Goal: Transaction & Acquisition: Purchase product/service

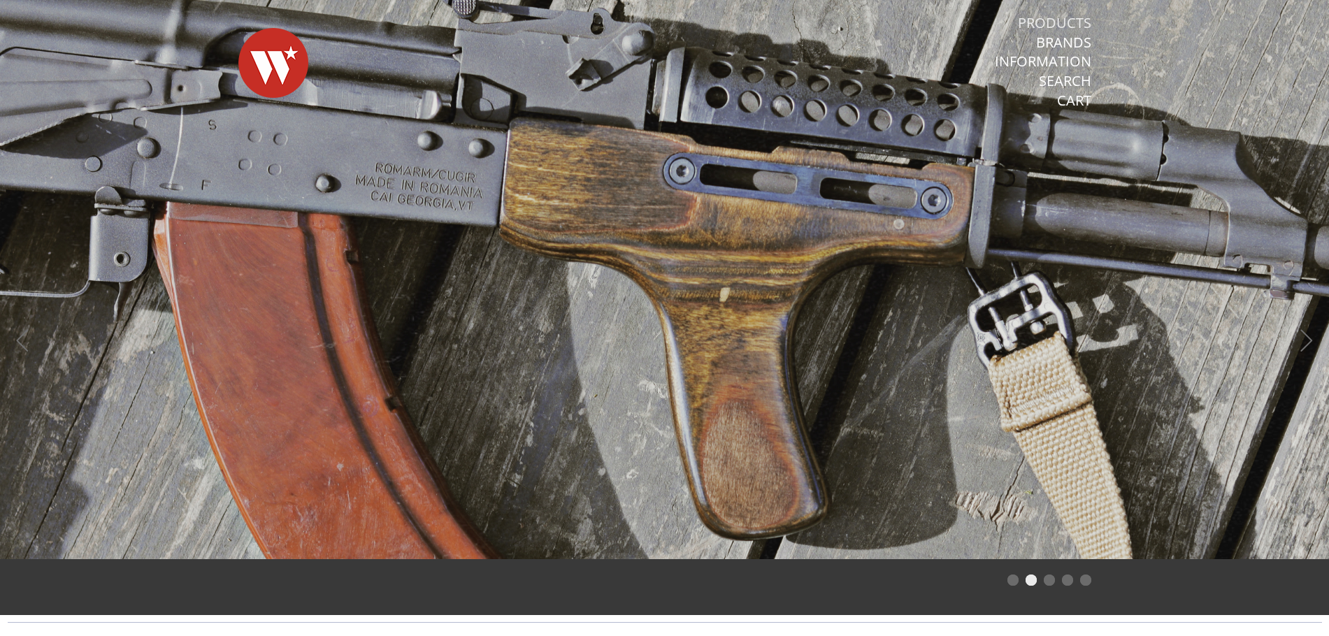
click at [1064, 22] on link "Products" at bounding box center [1054, 23] width 73 height 18
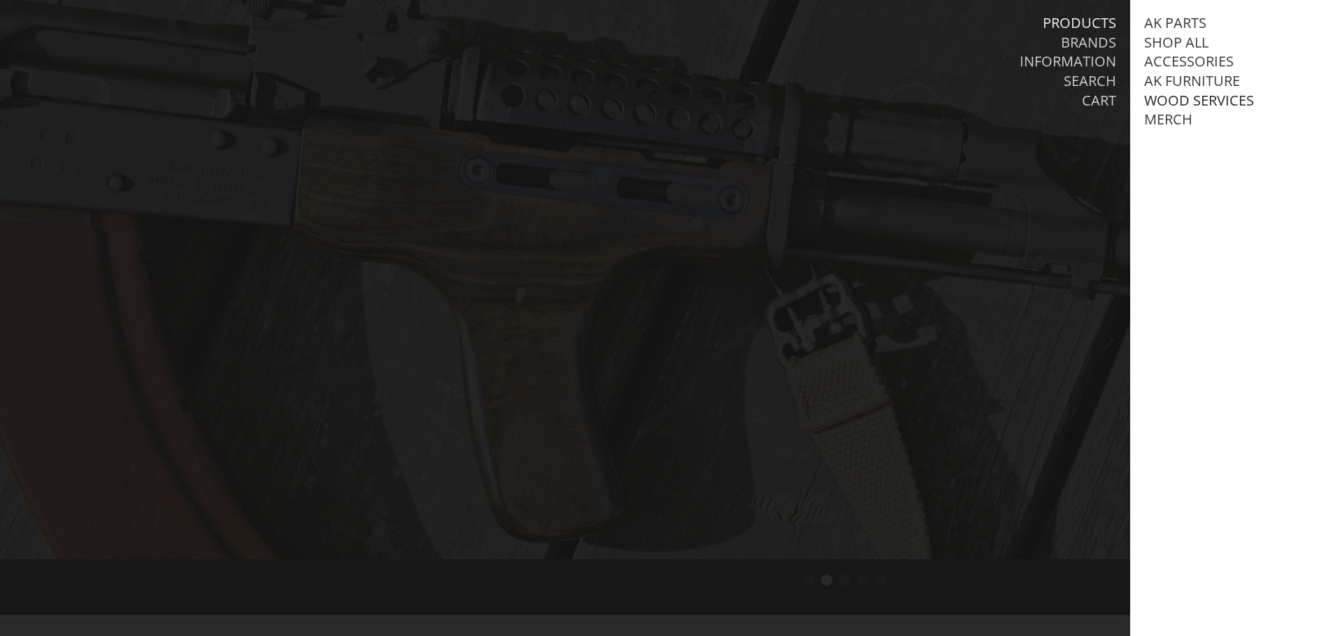
click at [1194, 96] on link "Wood Services" at bounding box center [1199, 101] width 110 height 18
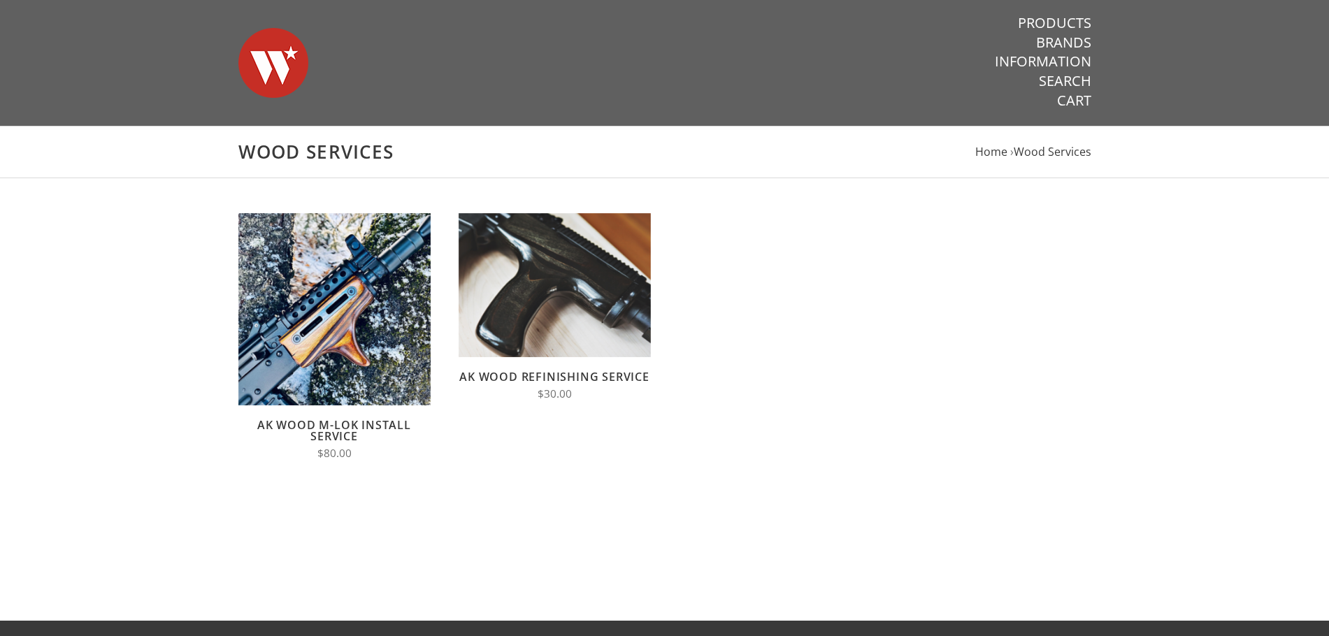
click at [282, 45] on img at bounding box center [273, 63] width 70 height 98
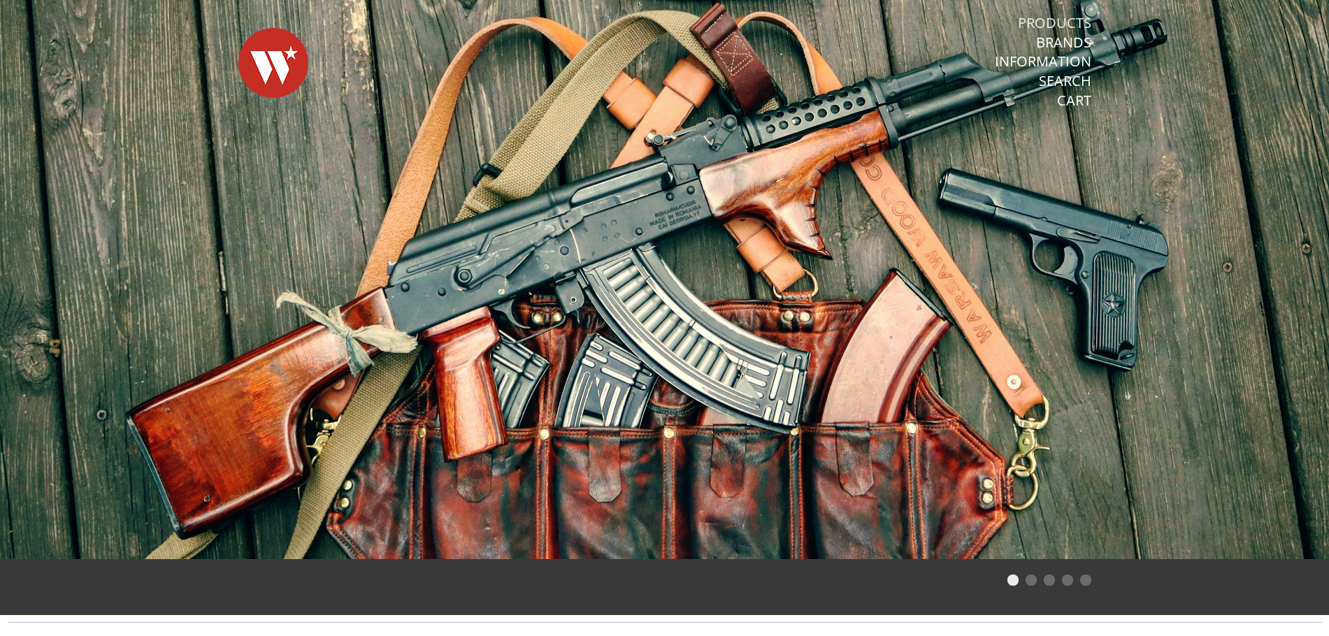
click at [1056, 16] on link "Products" at bounding box center [1054, 23] width 73 height 18
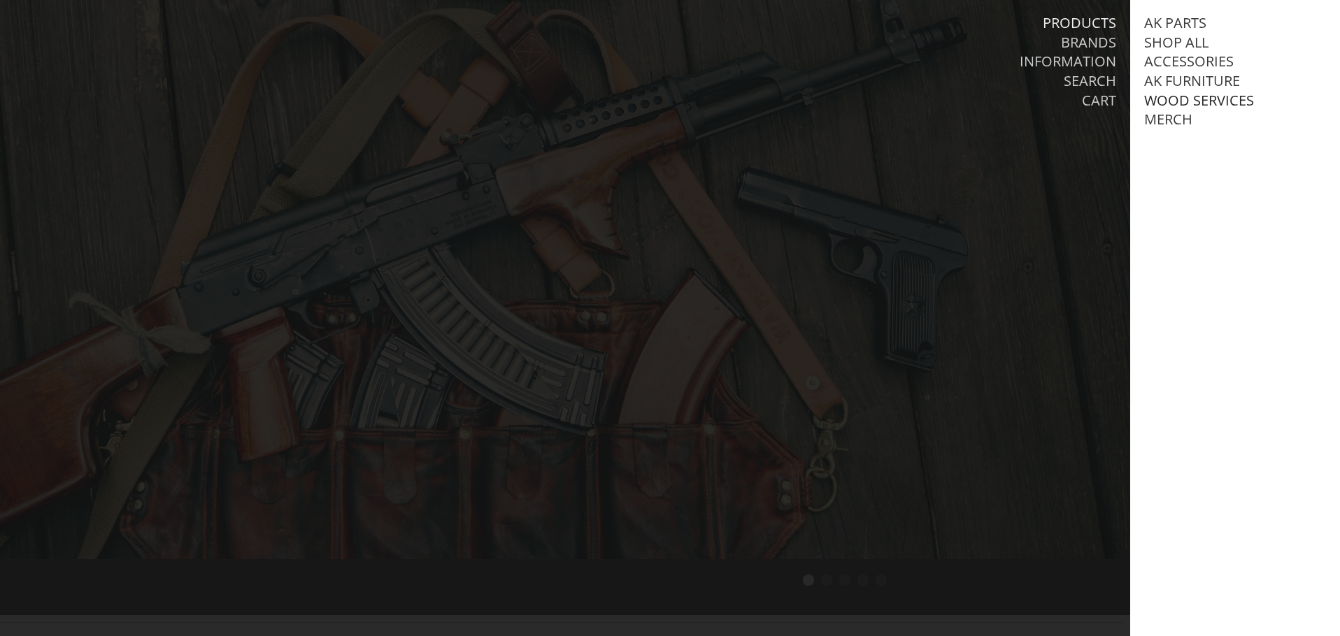
click at [1188, 100] on link "Wood Services" at bounding box center [1199, 101] width 110 height 18
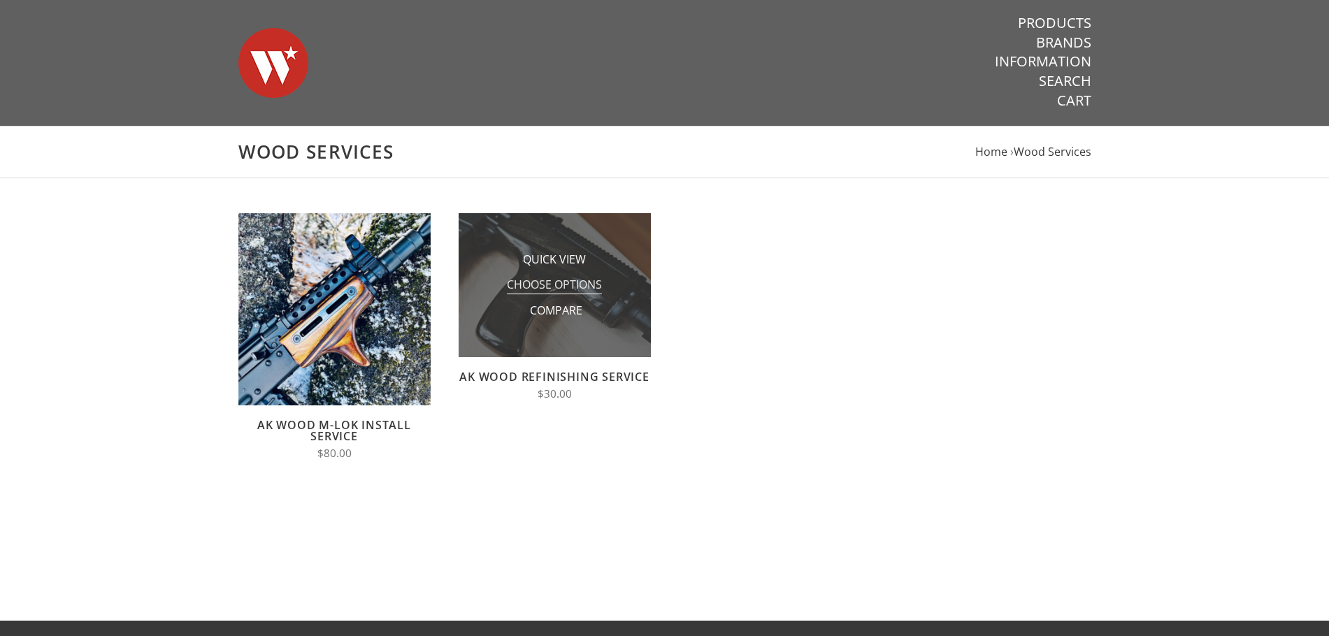
click at [531, 285] on span "Choose Options" at bounding box center [554, 285] width 95 height 17
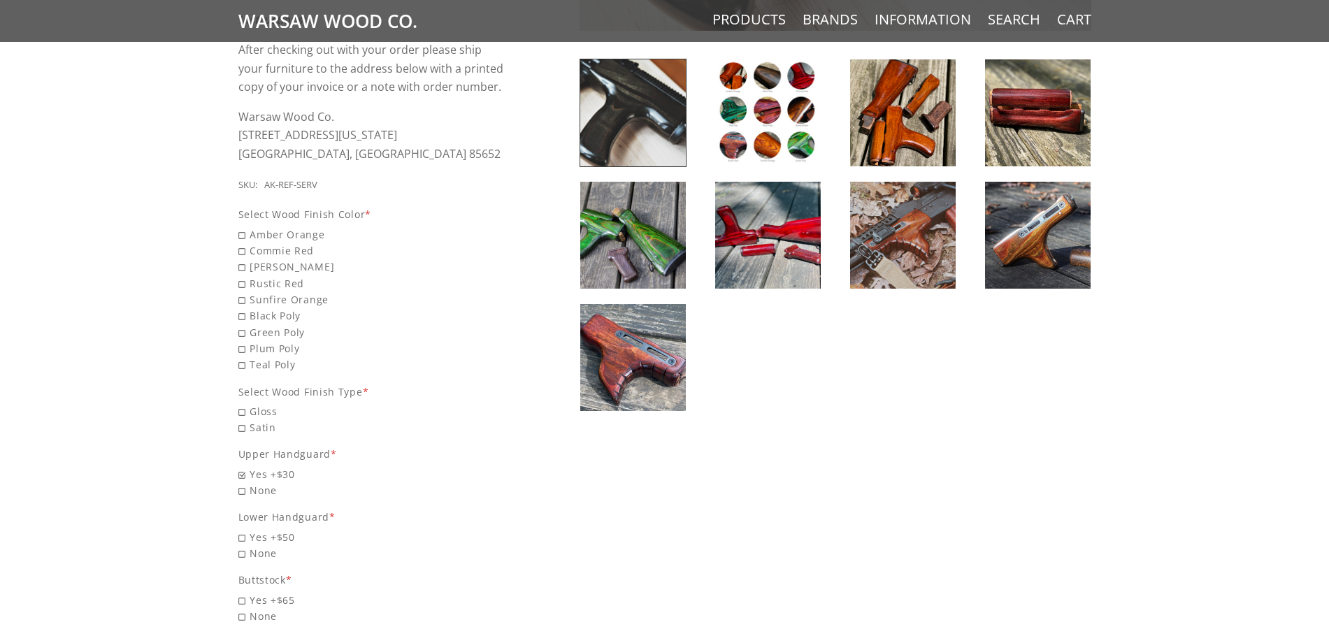
scroll to position [629, 0]
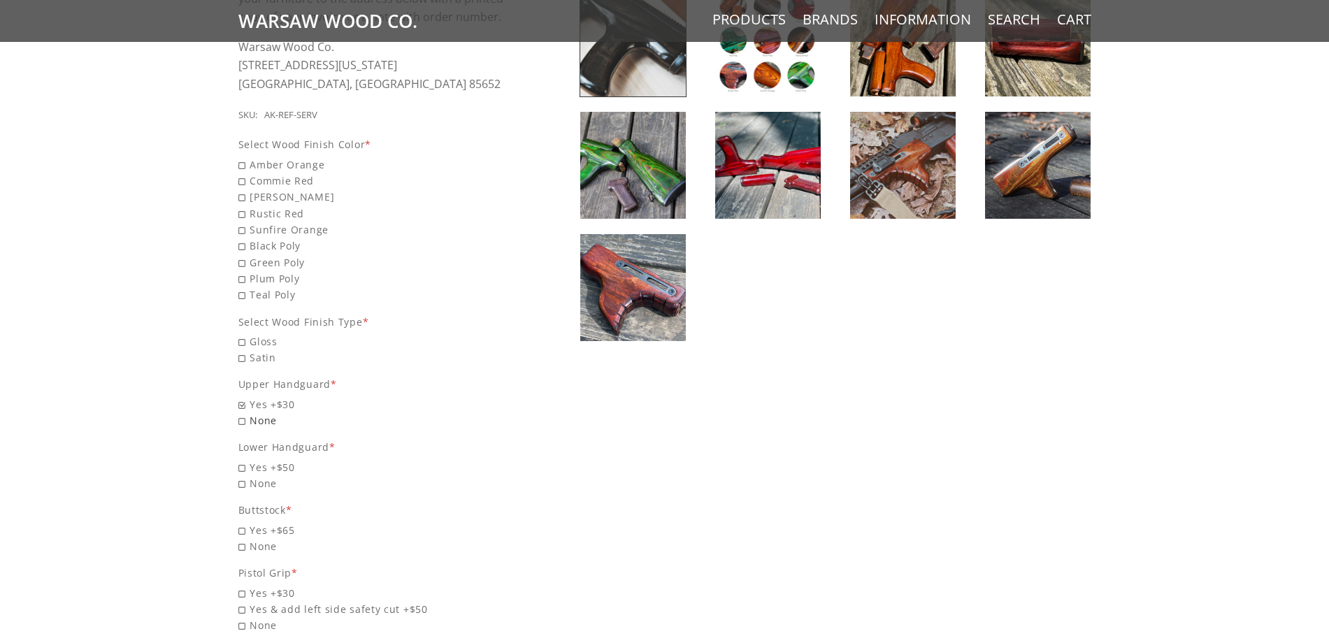
click at [238, 420] on span "None" at bounding box center [372, 421] width 268 height 16
click at [238, 413] on input "None" at bounding box center [336, 413] width 196 height 1
radio input "true"
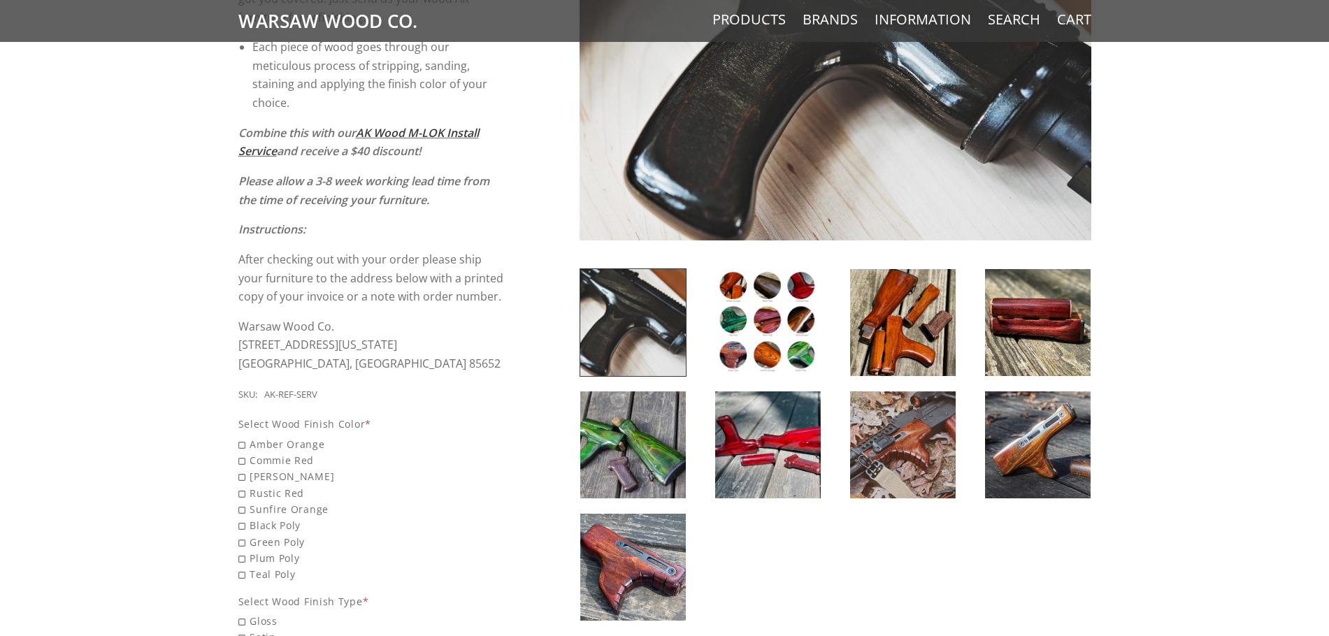
scroll to position [140, 0]
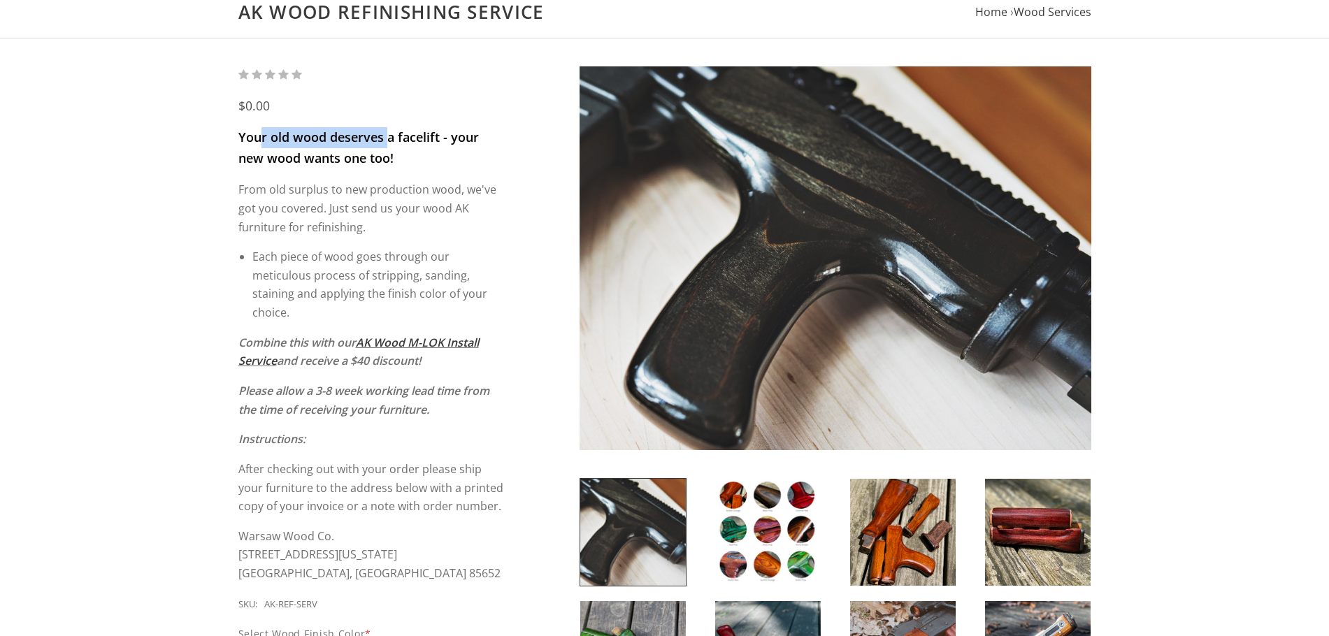
drag, startPoint x: 259, startPoint y: 142, endPoint x: 389, endPoint y: 136, distance: 130.2
click at [389, 136] on span "Your old wood deserves a facelift - your new wood wants one too!" at bounding box center [358, 148] width 241 height 38
click at [312, 160] on span "Your old wood deserves a facelift - your new wood wants one too!" at bounding box center [358, 148] width 241 height 38
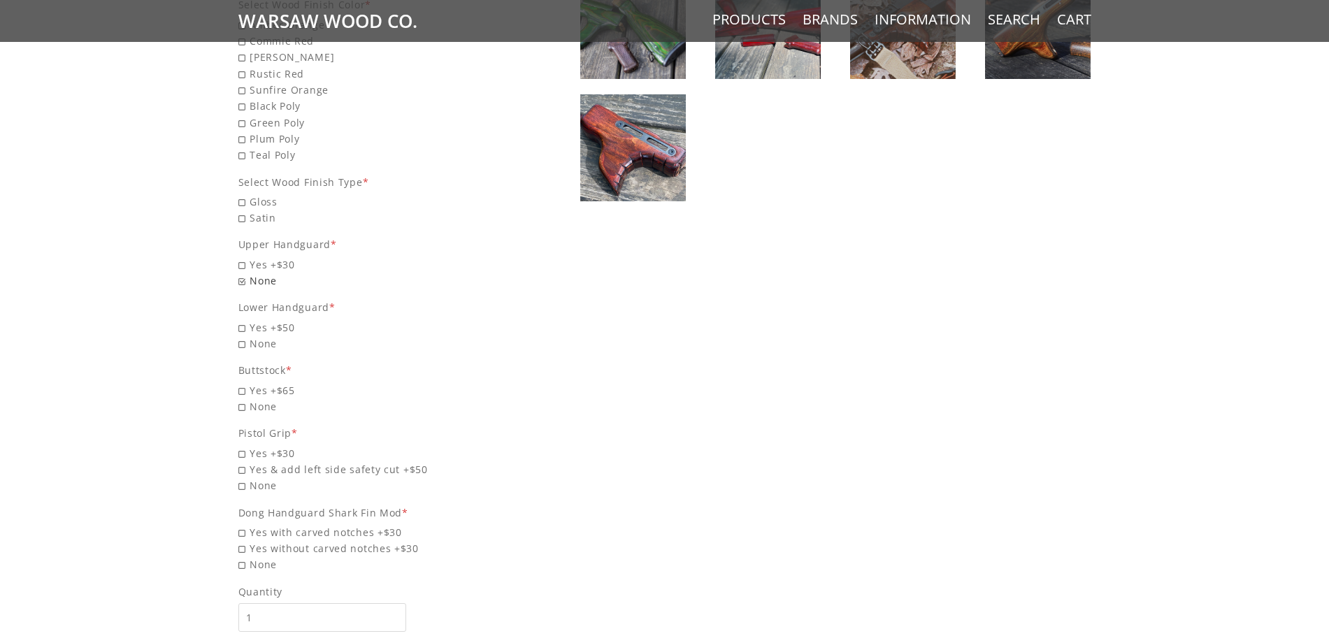
scroll to position [839, 0]
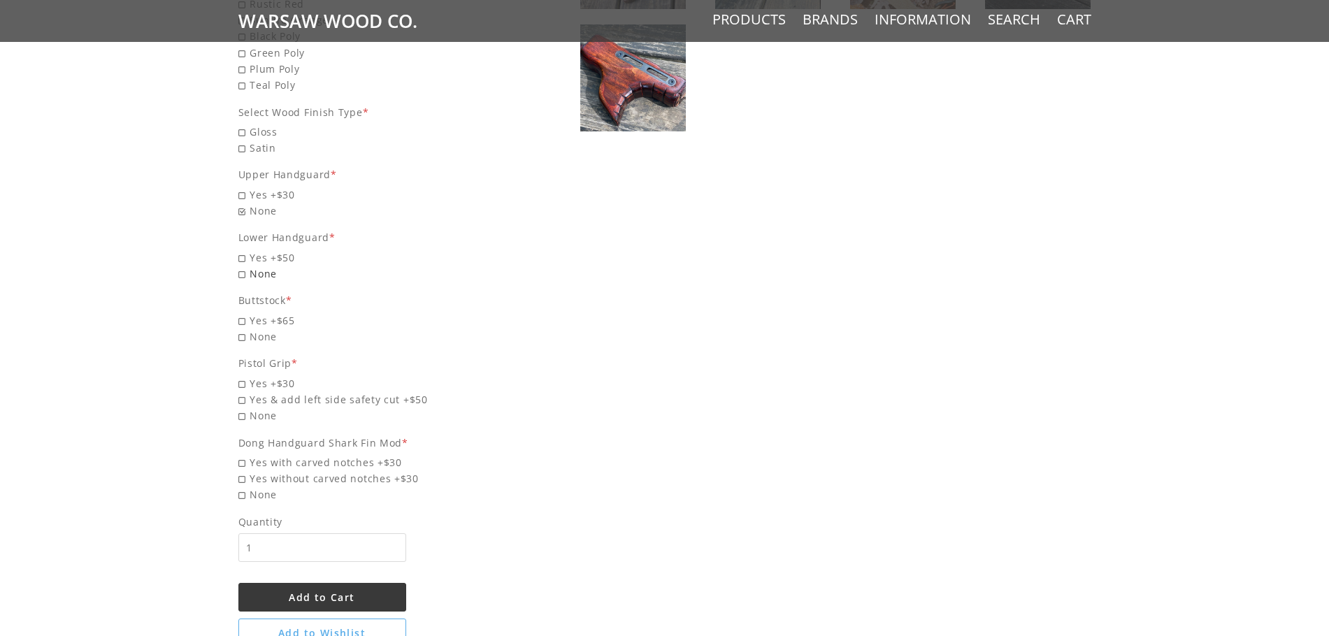
click at [243, 272] on span "None" at bounding box center [372, 274] width 268 height 16
click at [243, 266] on input "None" at bounding box center [336, 266] width 196 height 1
radio input "true"
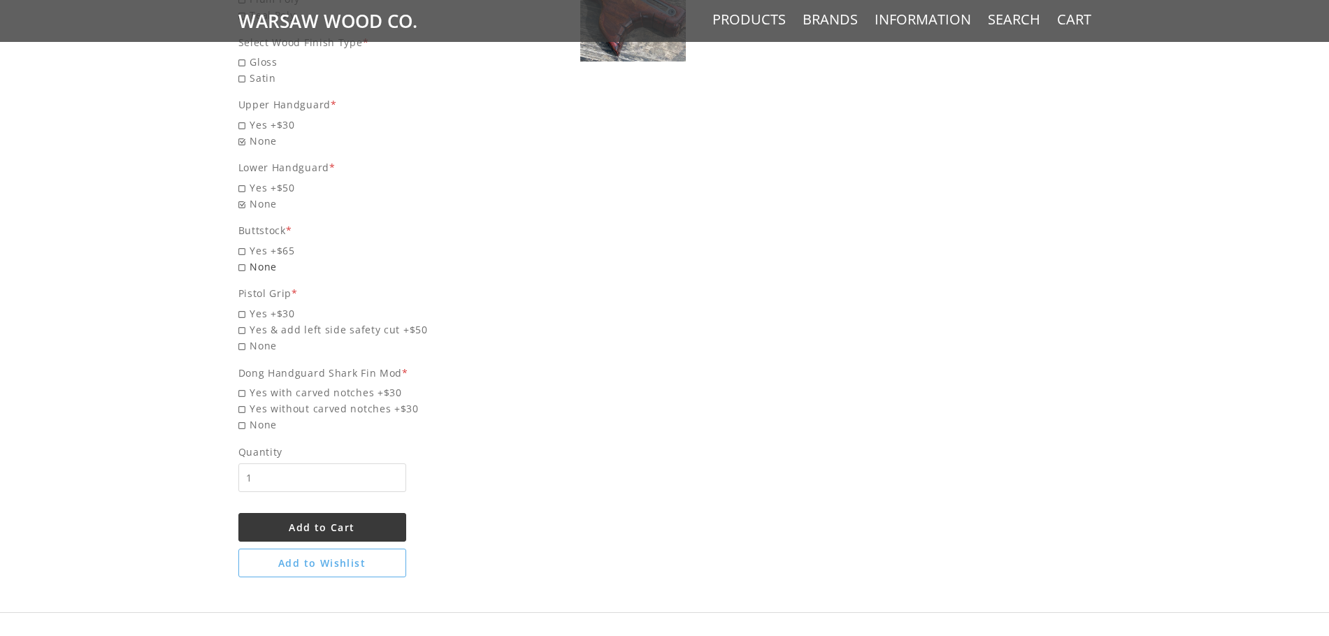
click at [247, 269] on span "None" at bounding box center [372, 267] width 268 height 16
click at [247, 259] on input "None" at bounding box center [336, 259] width 196 height 1
radio input "true"
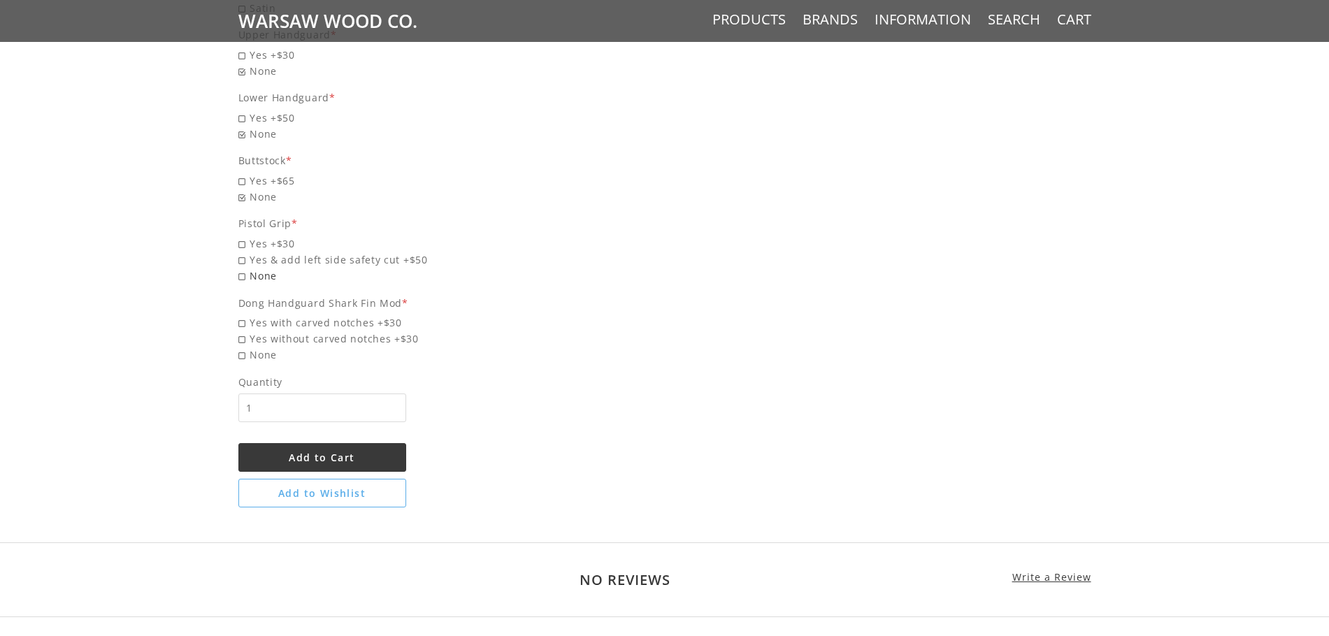
click at [240, 273] on span "None" at bounding box center [372, 276] width 268 height 16
click at [240, 269] on input "None" at bounding box center [336, 268] width 196 height 1
radio input "true"
click at [245, 333] on span "Yes without carved notches +$30" at bounding box center [372, 339] width 268 height 16
click at [245, 331] on input "Yes without carved notches +$30" at bounding box center [336, 331] width 196 height 1
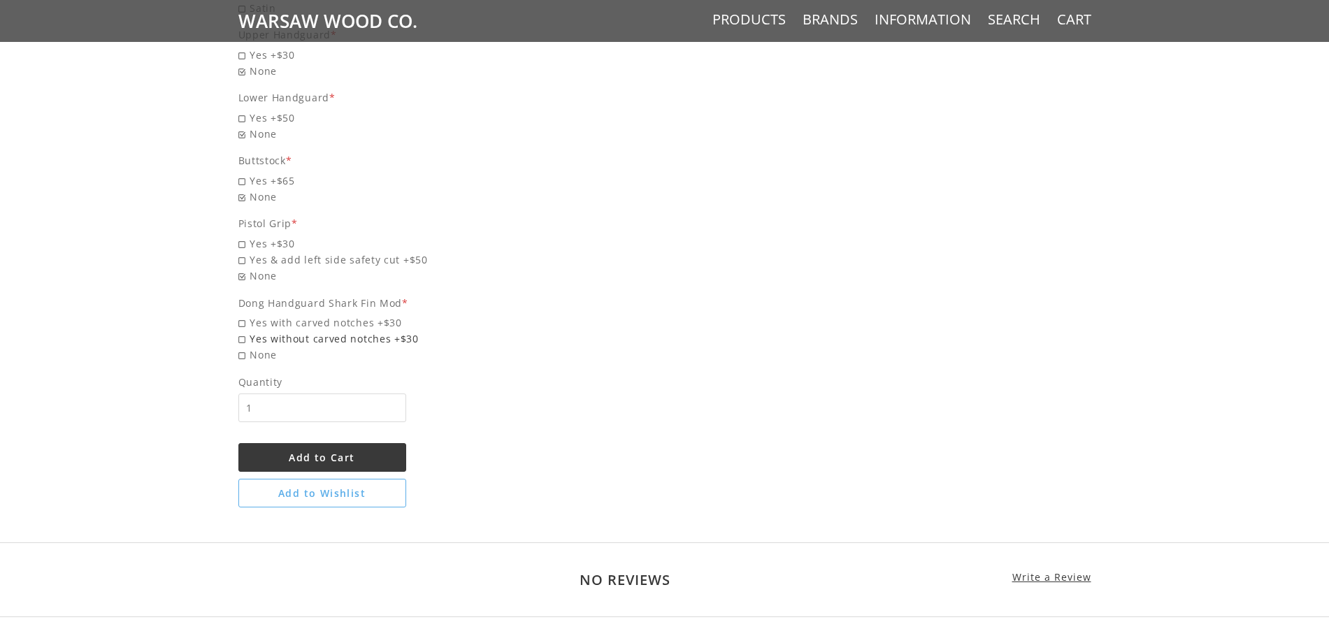
radio input "true"
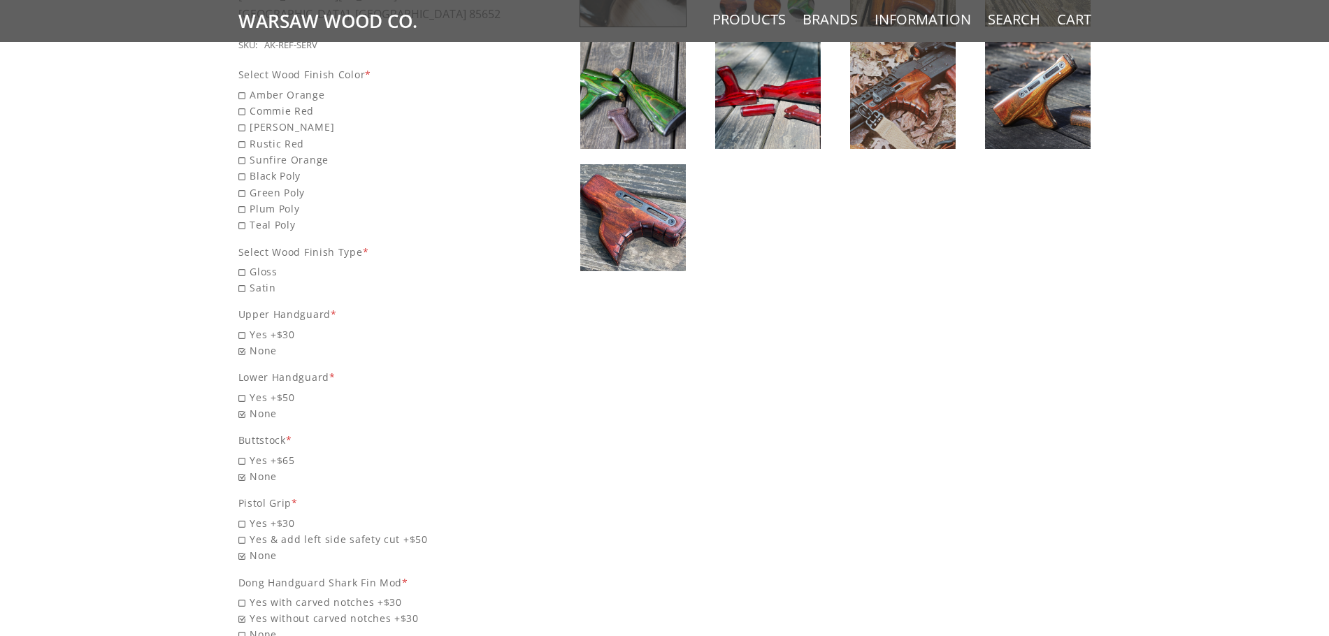
scroll to position [559, 0]
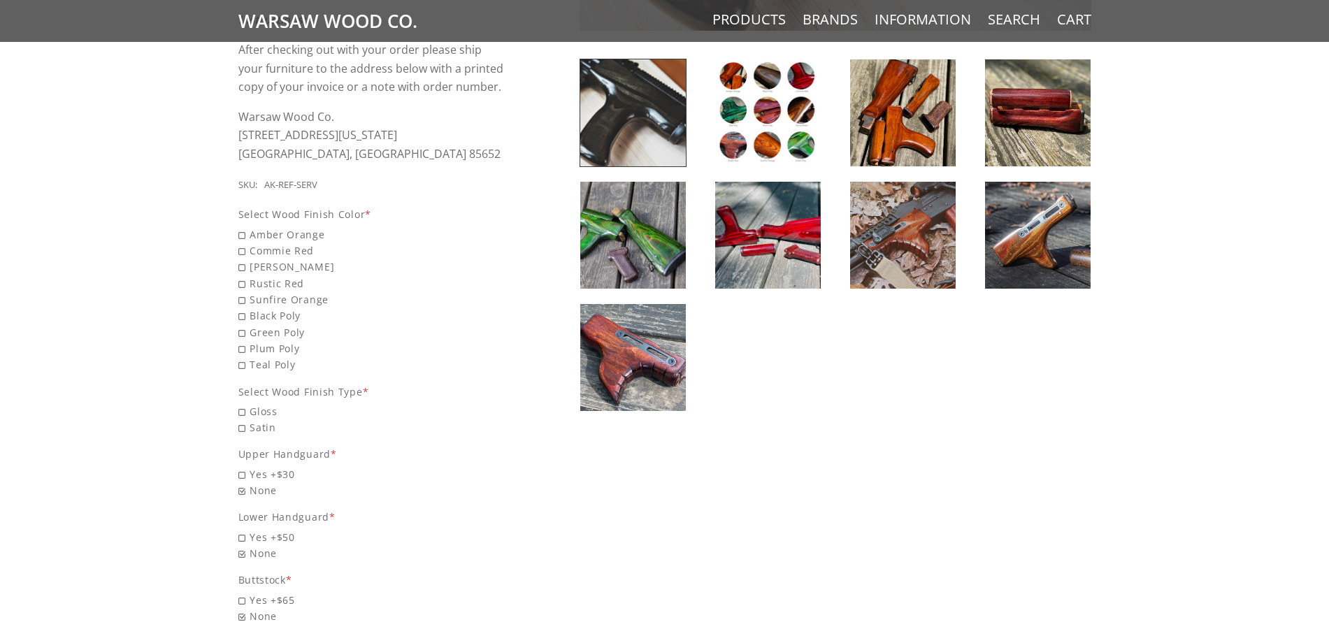
click at [896, 253] on img at bounding box center [903, 235] width 106 height 107
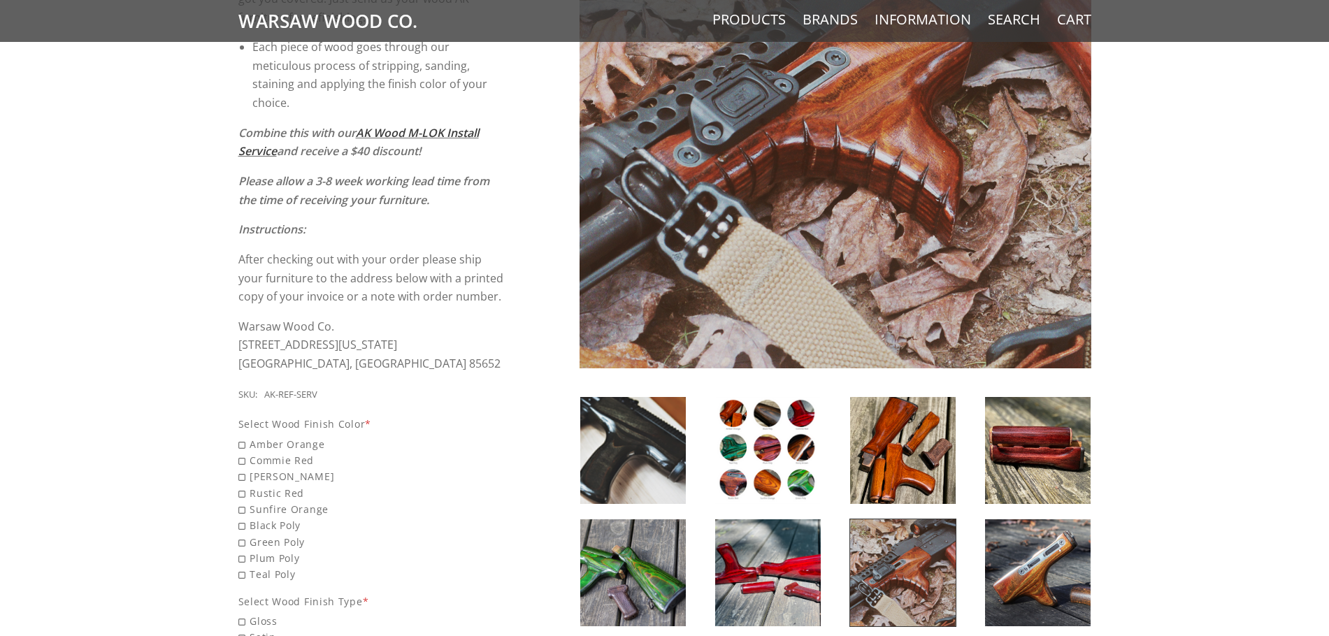
scroll to position [489, 0]
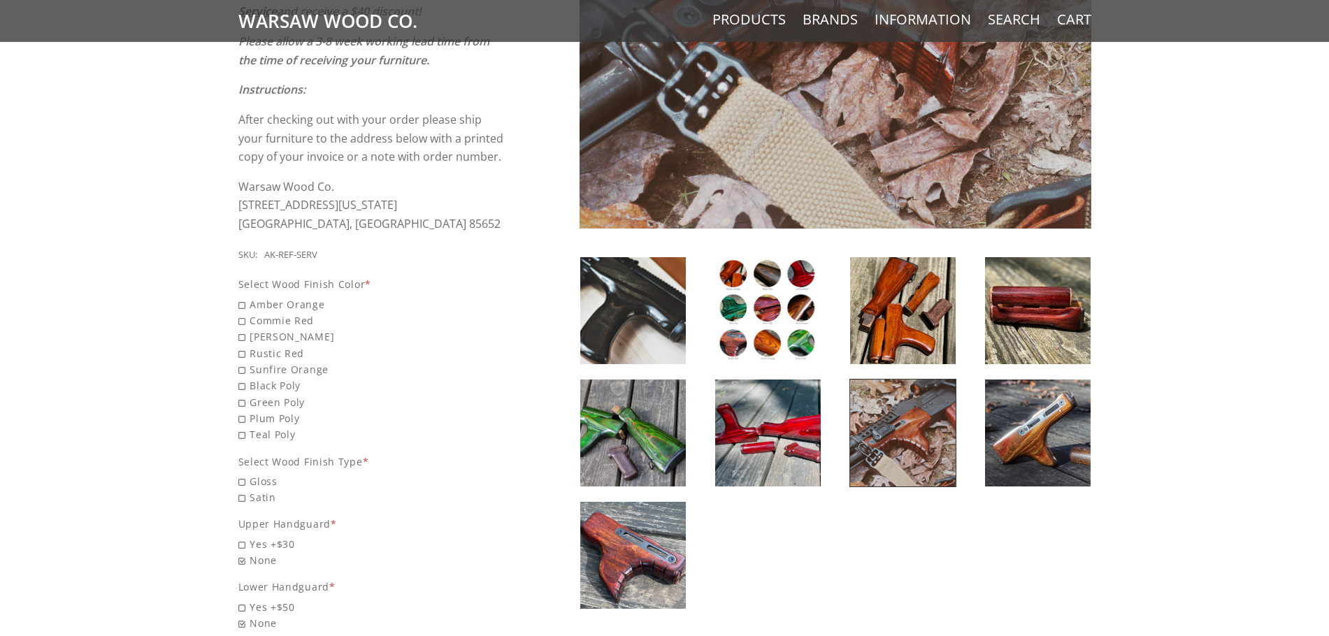
click at [624, 541] on img at bounding box center [633, 555] width 106 height 107
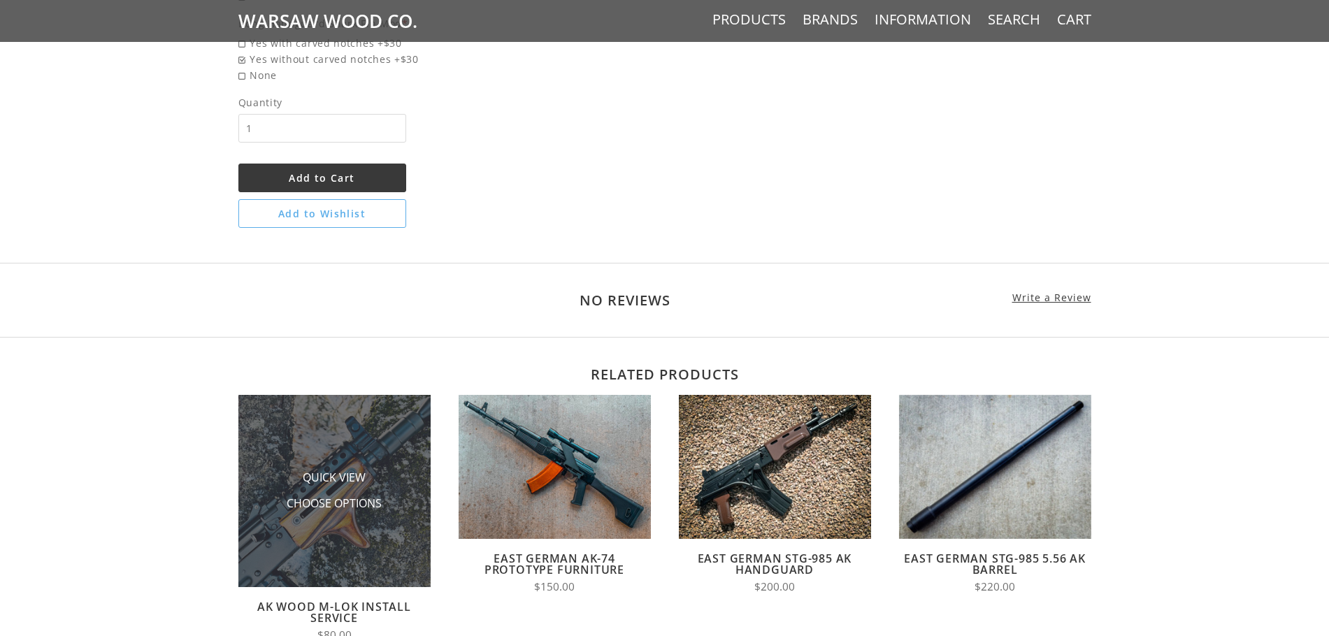
scroll to position [1329, 0]
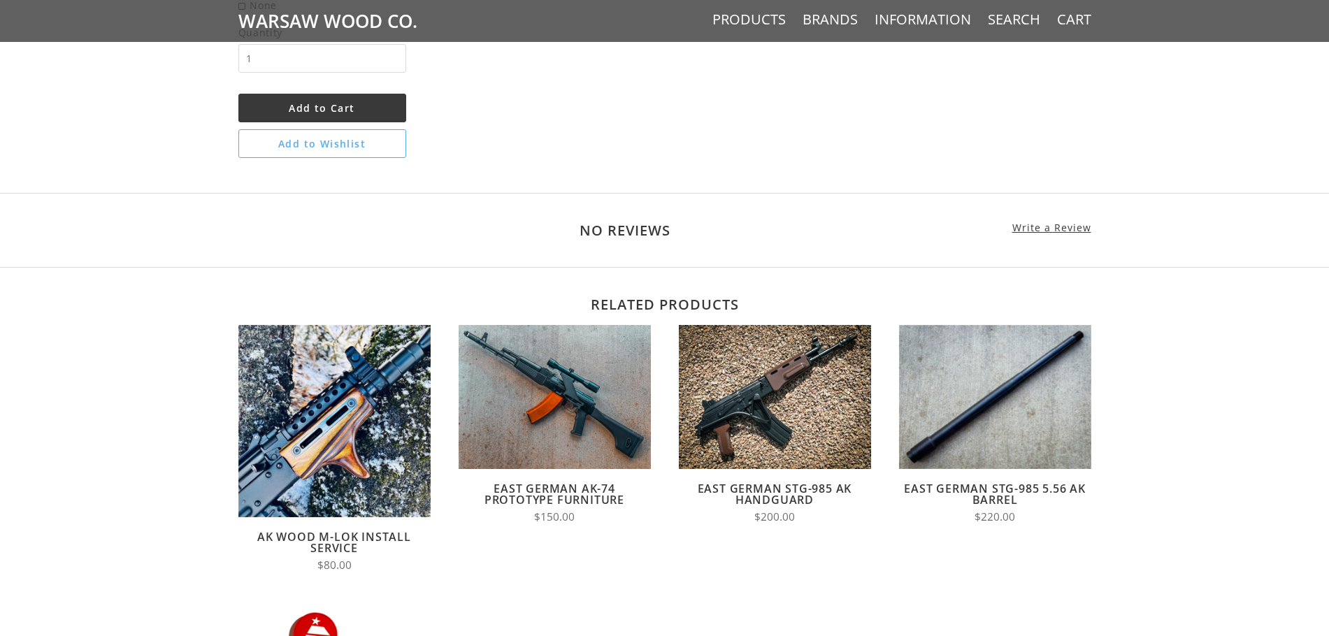
drag, startPoint x: 320, startPoint y: 561, endPoint x: 355, endPoint y: 570, distance: 36.1
click at [355, 571] on div "$80.00" at bounding box center [334, 565] width 192 height 13
drag, startPoint x: 59, startPoint y: 407, endPoint x: 85, endPoint y: 406, distance: 25.2
click at [59, 408] on div "Related products Quick View Choose Options AK Wood M-LOK Install Service $80.00…" at bounding box center [664, 596] width 1329 height 659
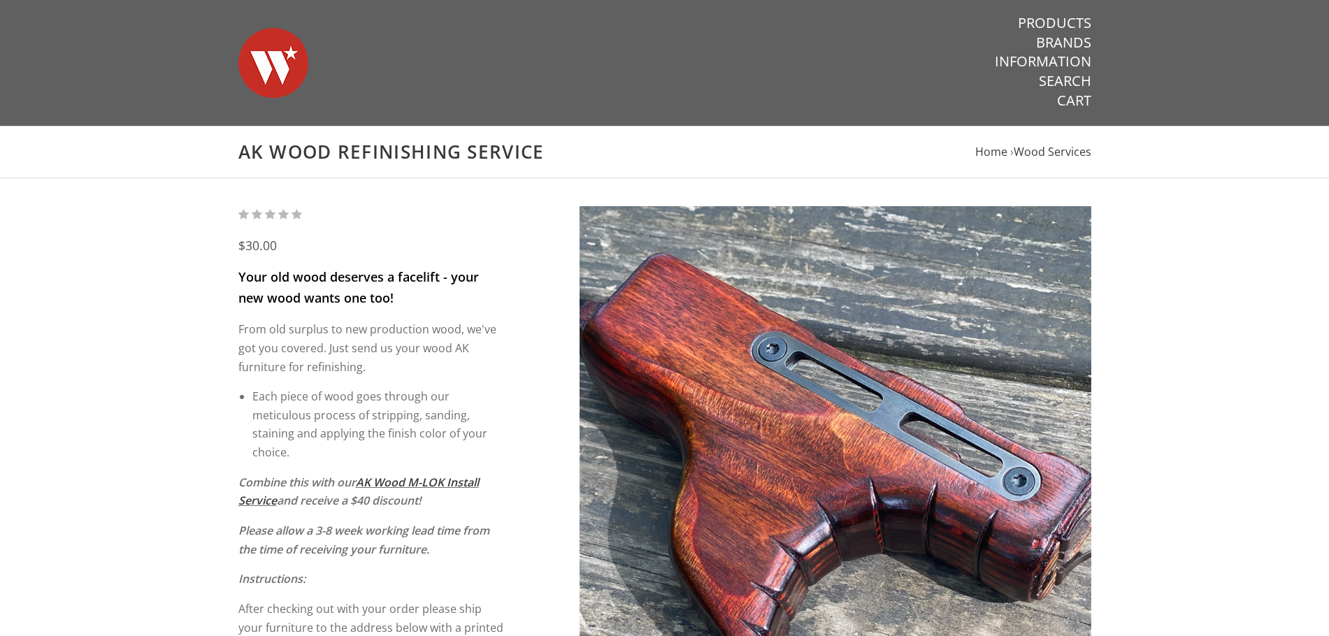
scroll to position [70, 0]
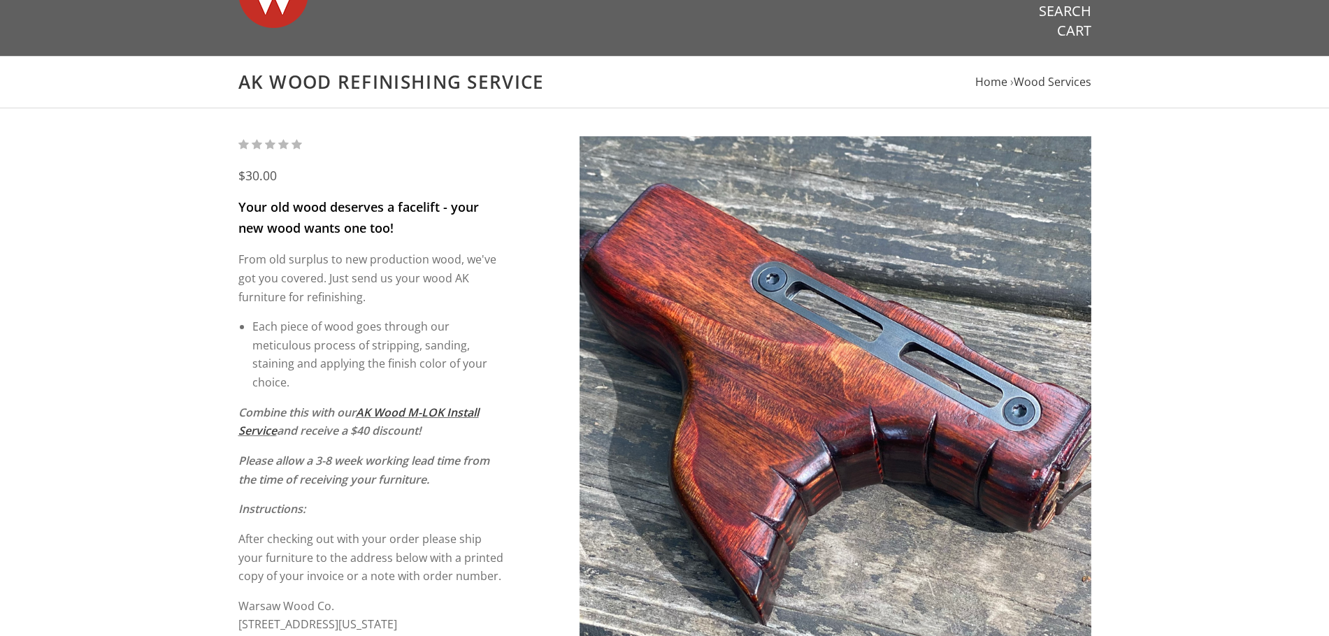
drag, startPoint x: 236, startPoint y: 171, endPoint x: 299, endPoint y: 169, distance: 62.3
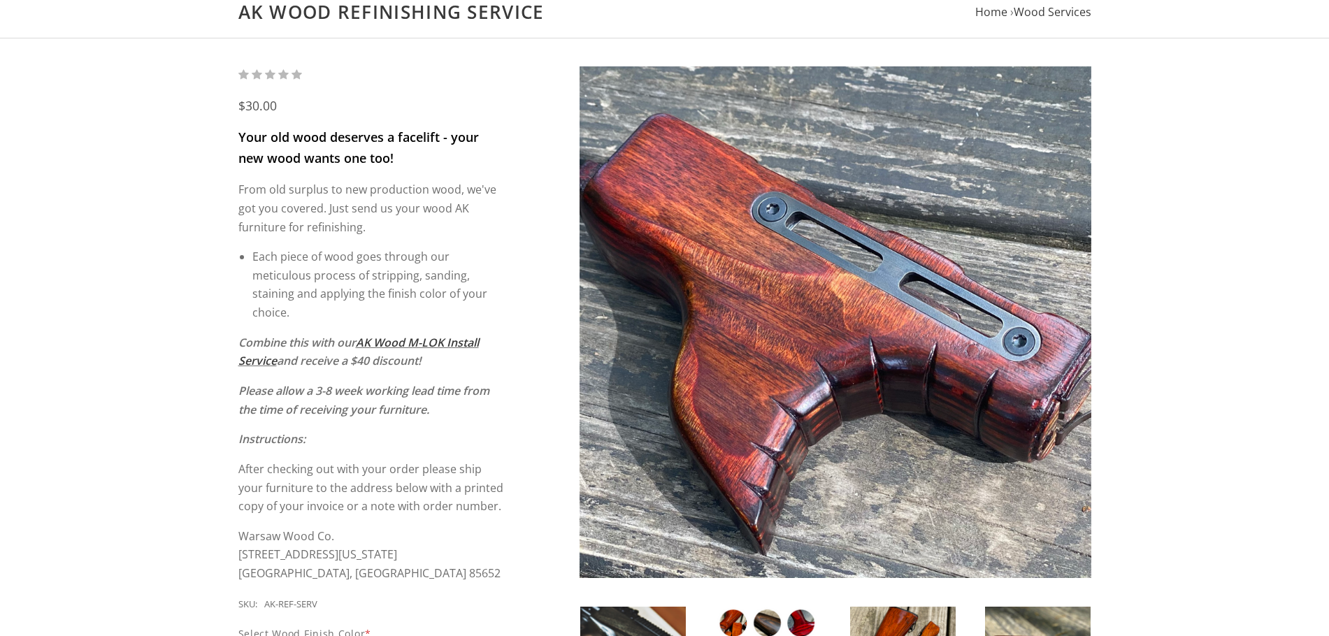
scroll to position [210, 0]
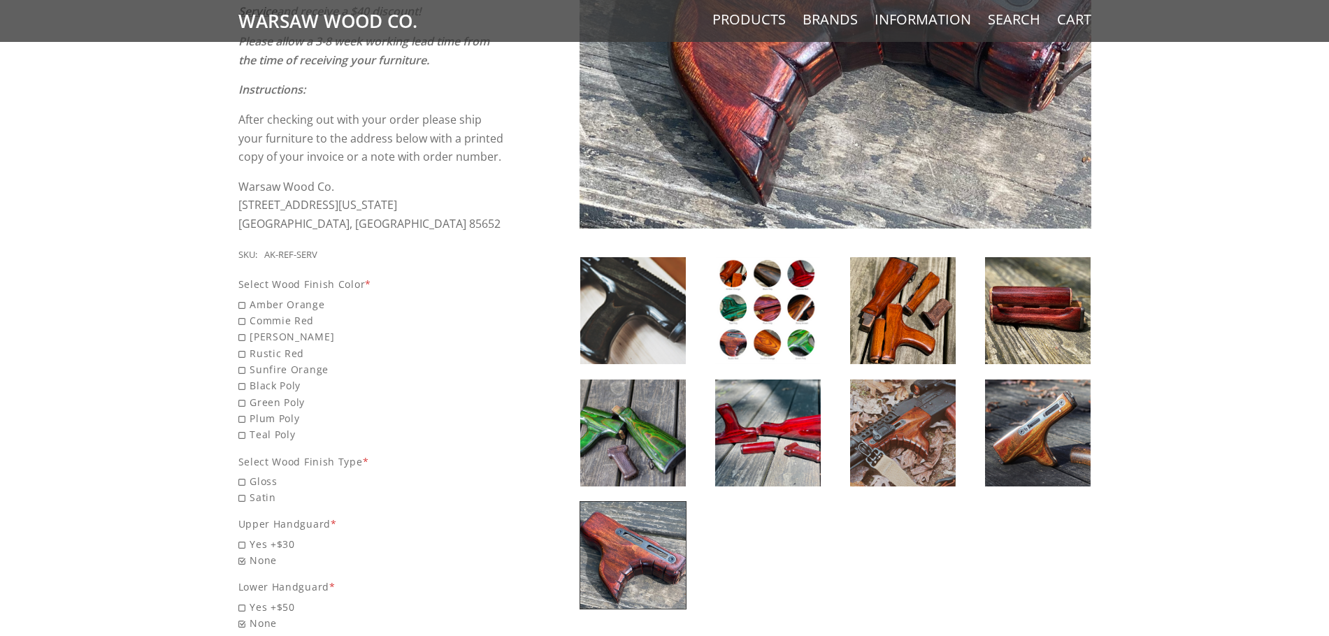
click at [882, 310] on img at bounding box center [903, 310] width 106 height 107
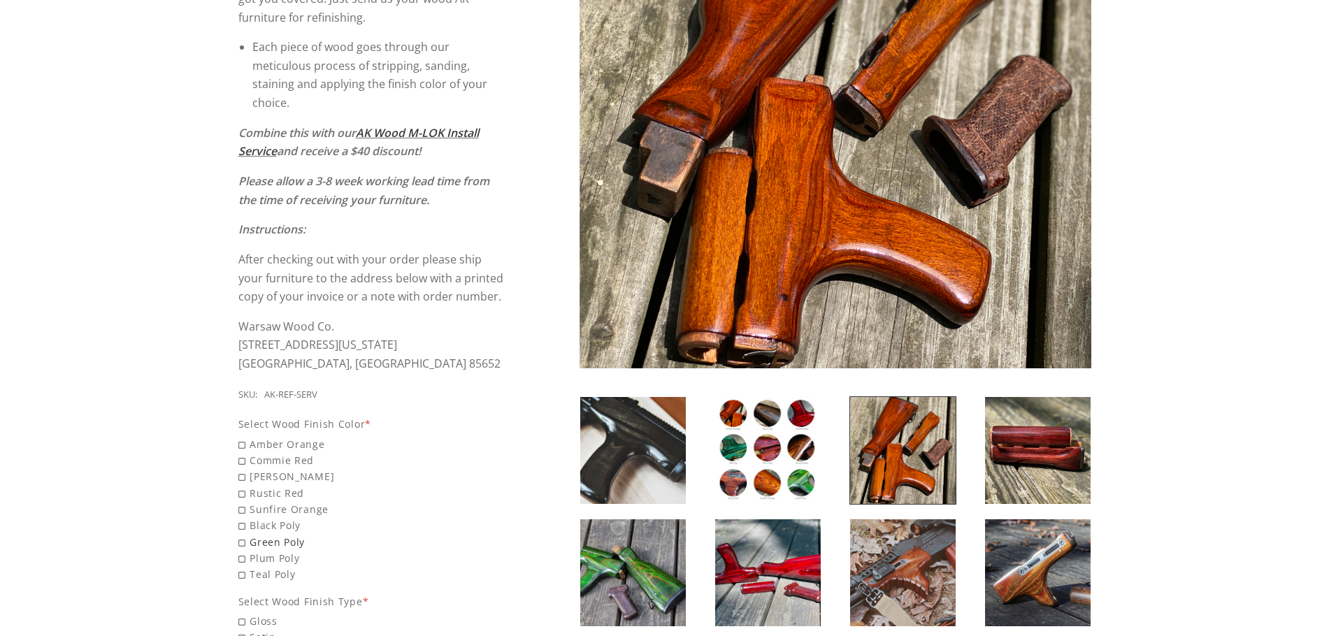
scroll to position [420, 0]
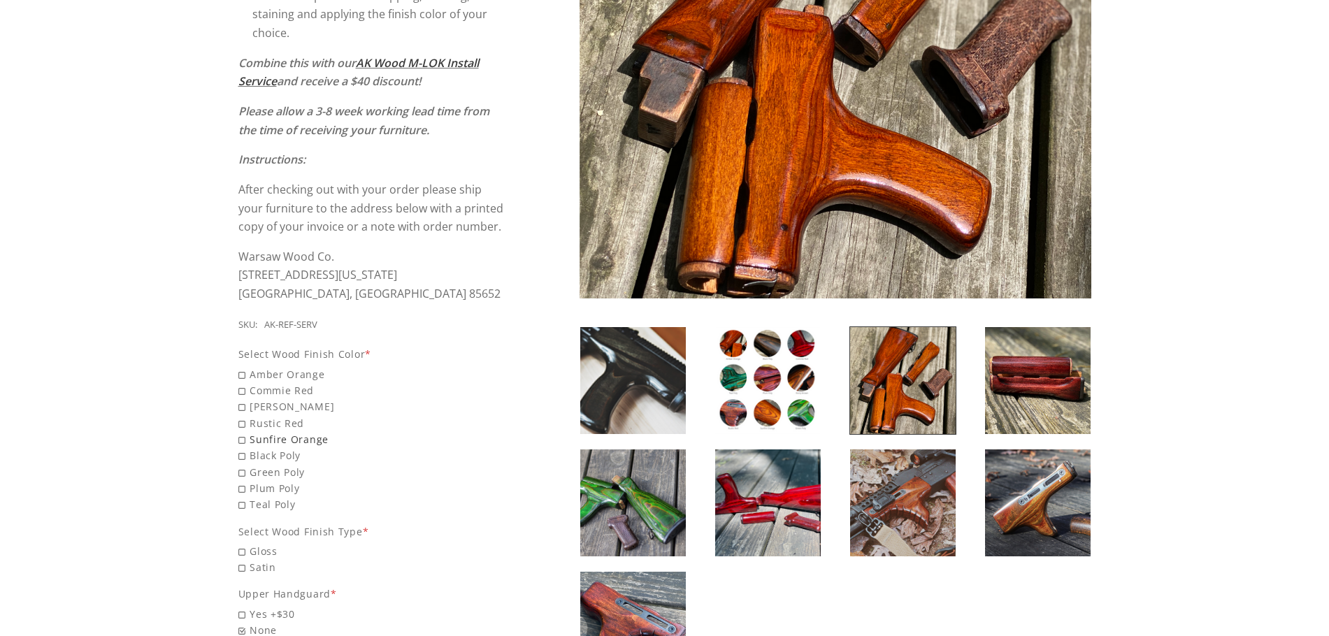
click at [241, 440] on span "Sunfire Orange" at bounding box center [372, 439] width 268 height 16
click at [241, 432] on input "Sunfire Orange" at bounding box center [336, 431] width 196 height 1
radio input "true"
click at [748, 388] on img at bounding box center [768, 380] width 106 height 107
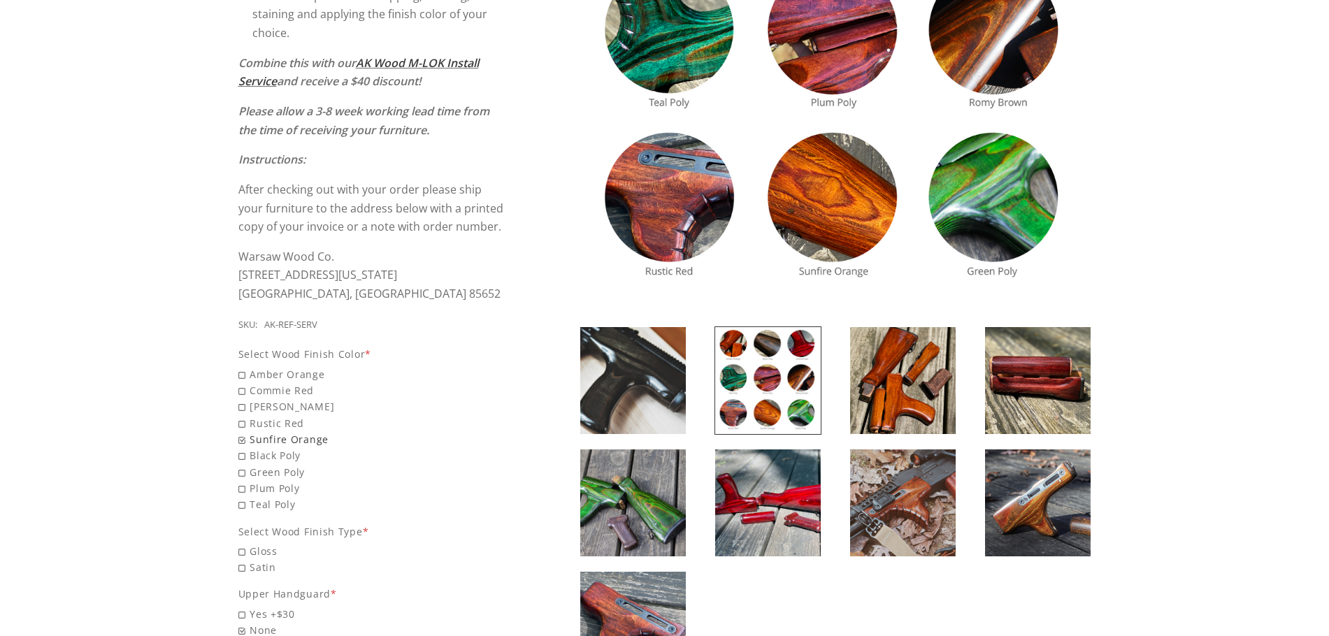
click at [246, 445] on span "Sunfire Orange" at bounding box center [372, 439] width 268 height 16
click at [246, 432] on input "Sunfire Orange" at bounding box center [336, 431] width 196 height 1
click at [245, 443] on span "Sunfire Orange" at bounding box center [372, 439] width 268 height 16
click at [245, 432] on input "Sunfire Orange" at bounding box center [336, 431] width 196 height 1
click at [243, 441] on span "Sunfire Orange" at bounding box center [372, 439] width 268 height 16
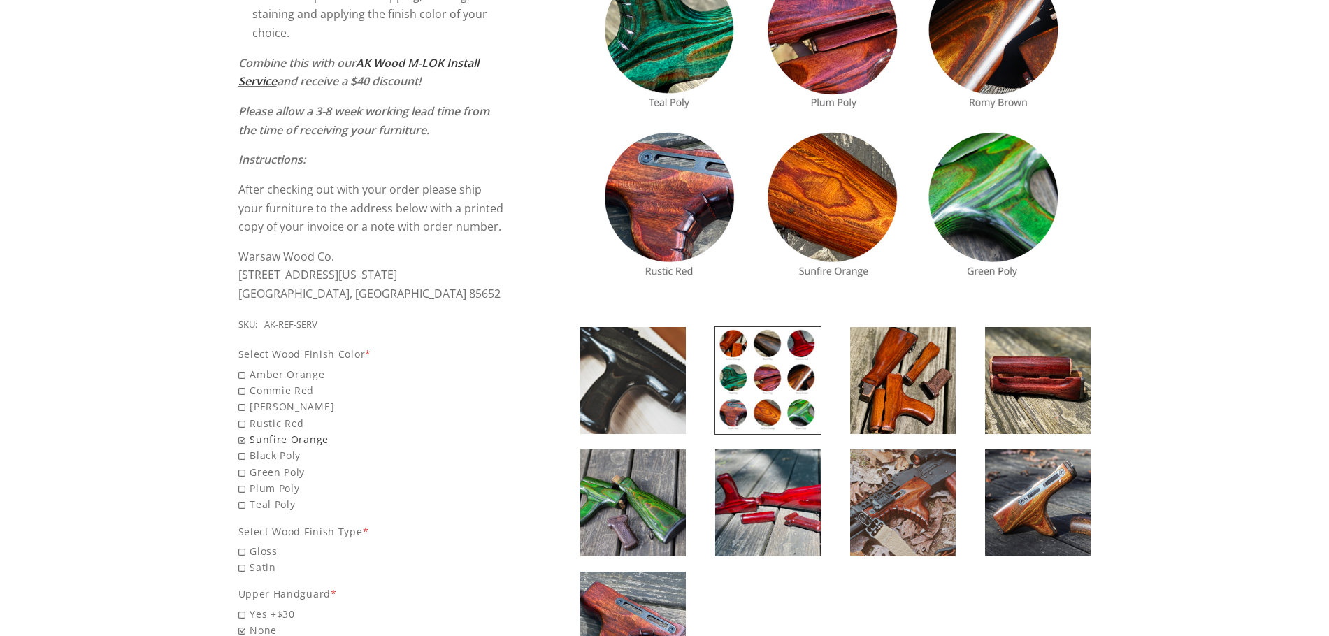
click at [243, 432] on input "Sunfire Orange" at bounding box center [336, 431] width 196 height 1
click at [242, 440] on span "Sunfire Orange" at bounding box center [372, 439] width 268 height 16
click at [242, 432] on input "Sunfire Orange" at bounding box center [336, 431] width 196 height 1
click at [278, 348] on div "Select Wood Finish Color *" at bounding box center [372, 354] width 268 height 16
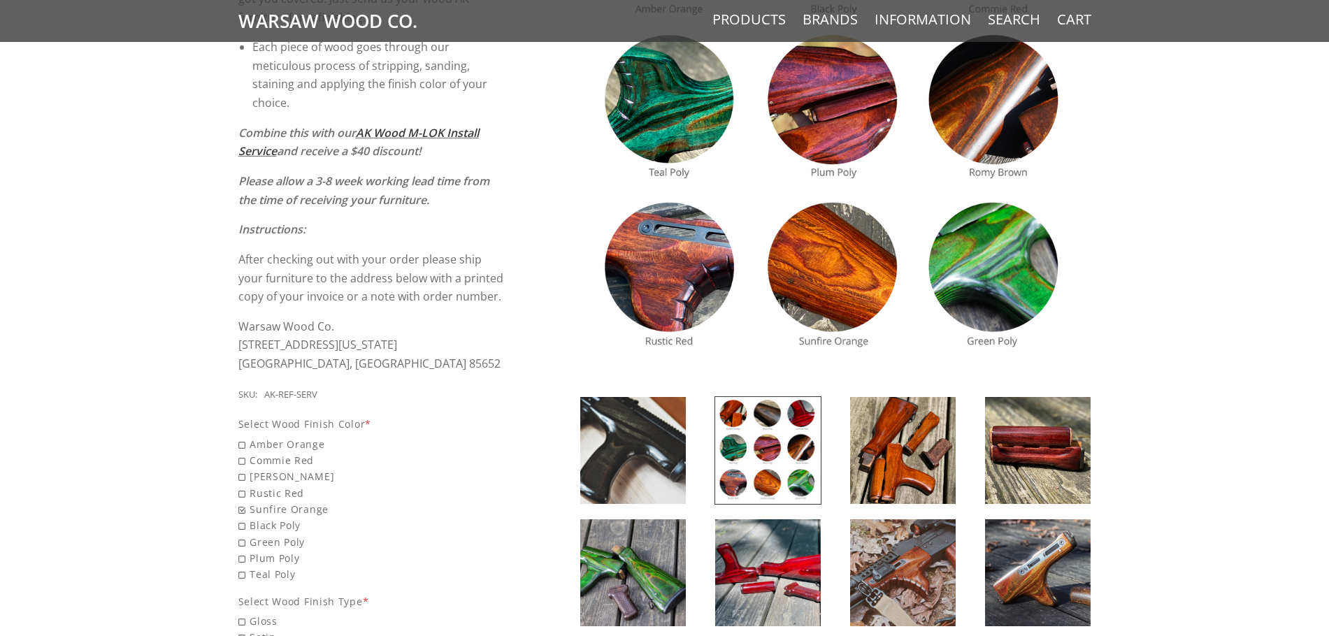
scroll to position [489, 0]
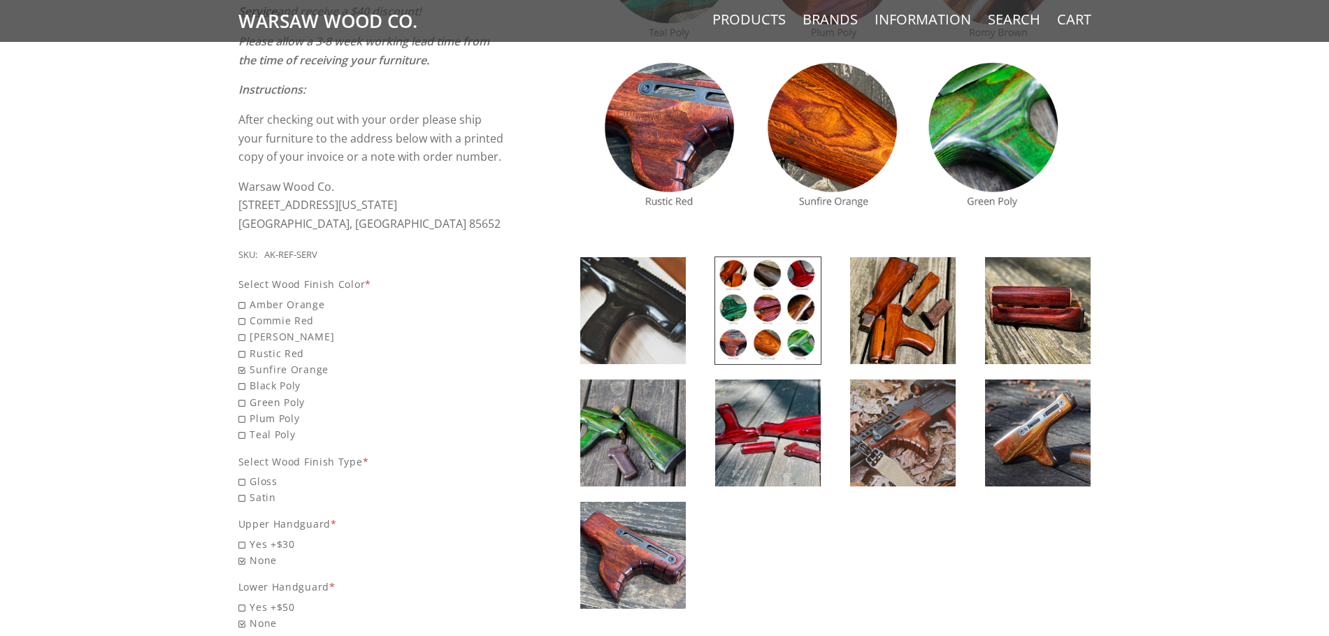
click at [900, 334] on img at bounding box center [903, 310] width 106 height 107
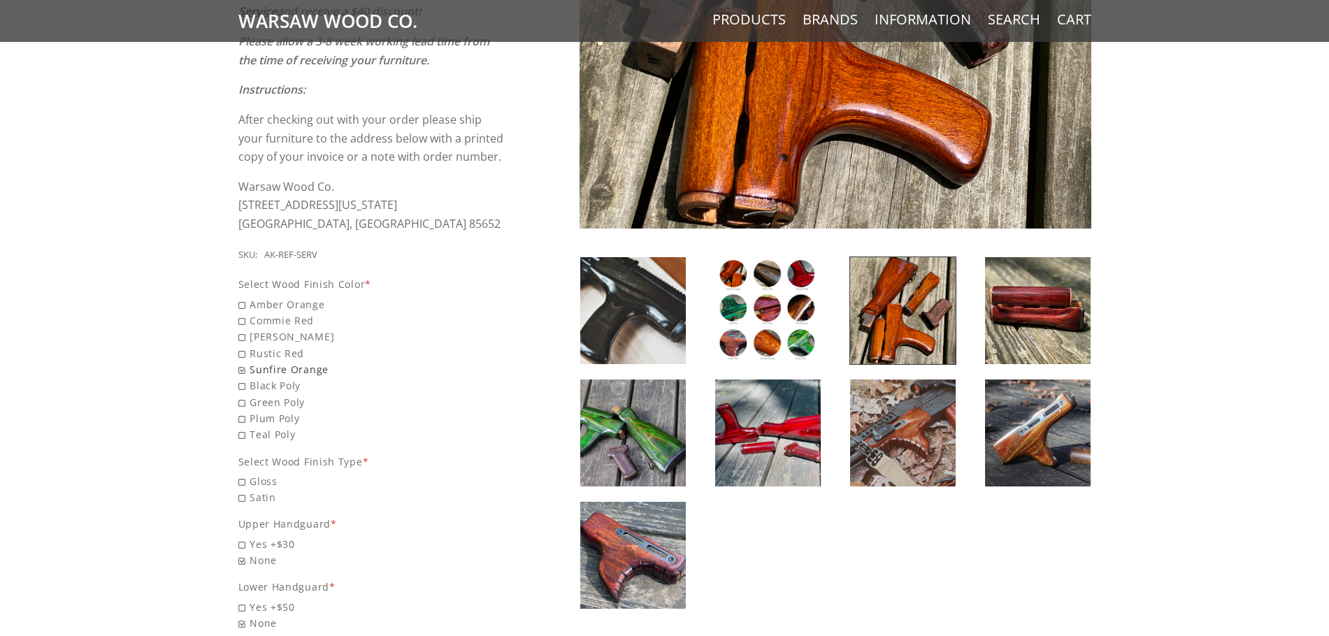
click at [238, 370] on span "Sunfire Orange" at bounding box center [372, 370] width 268 height 16
click at [238, 362] on input "Sunfire Orange" at bounding box center [336, 362] width 196 height 1
click at [240, 369] on span "Sunfire Orange" at bounding box center [372, 370] width 268 height 16
click at [240, 362] on input "Sunfire Orange" at bounding box center [336, 362] width 196 height 1
click at [314, 367] on span "Sunfire Orange" at bounding box center [372, 370] width 268 height 16
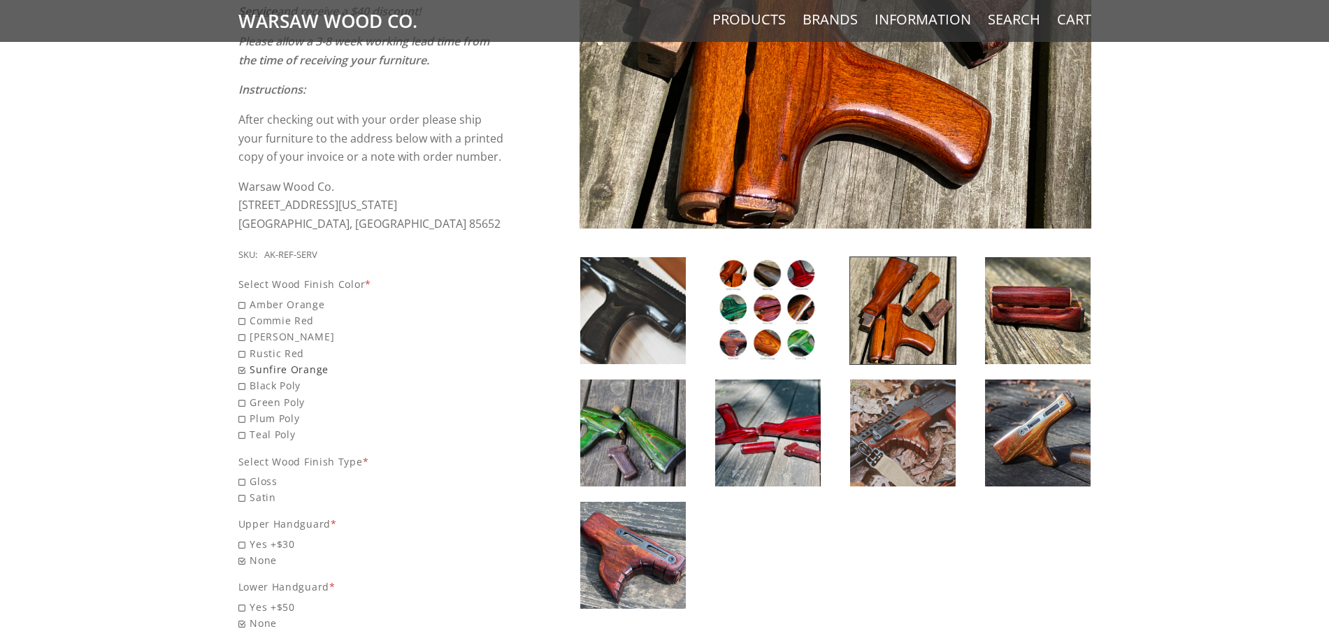
click at [314, 362] on input "Sunfire Orange" at bounding box center [336, 362] width 196 height 1
click at [247, 392] on span "Black Poly" at bounding box center [372, 386] width 268 height 16
click at [247, 378] on input "Black Poly" at bounding box center [336, 378] width 196 height 1
radio input "true"
click at [252, 416] on span "Plum Poly" at bounding box center [372, 418] width 268 height 16
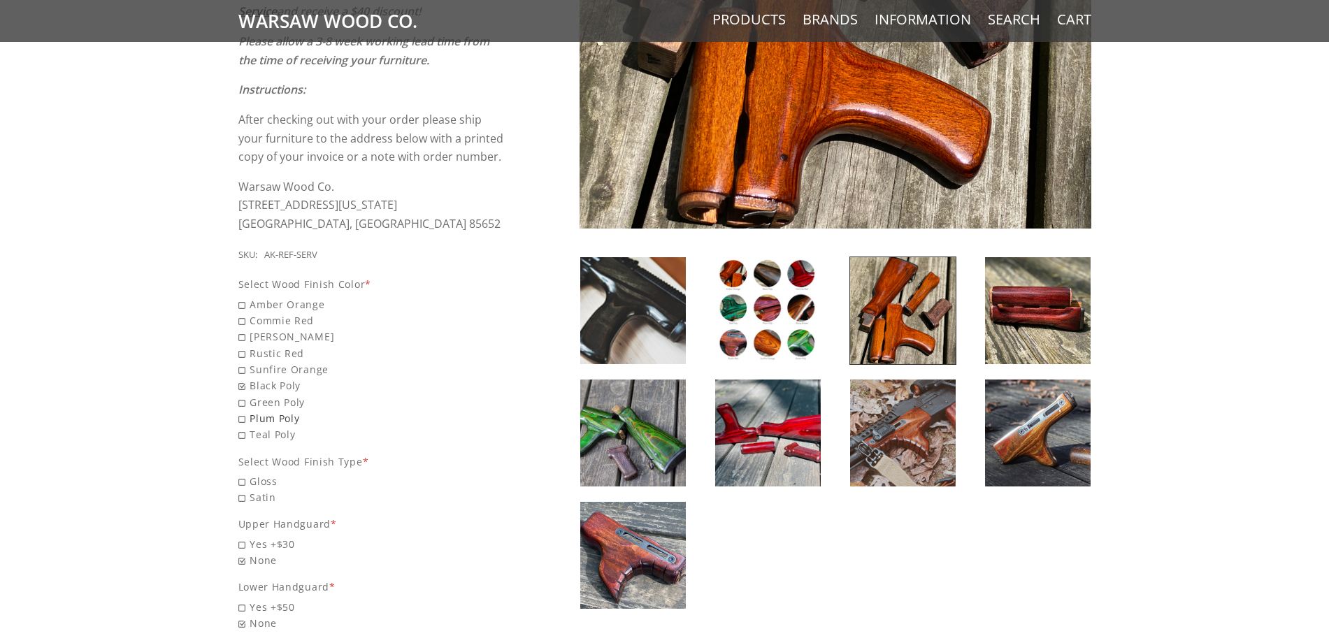
click at [252, 411] on input "Plum Poly" at bounding box center [336, 410] width 196 height 1
radio input "true"
click at [251, 412] on span "Plum Poly" at bounding box center [372, 418] width 268 height 16
click at [251, 411] on input "Plum Poly" at bounding box center [336, 410] width 196 height 1
click at [241, 415] on span "Plum Poly" at bounding box center [372, 418] width 268 height 16
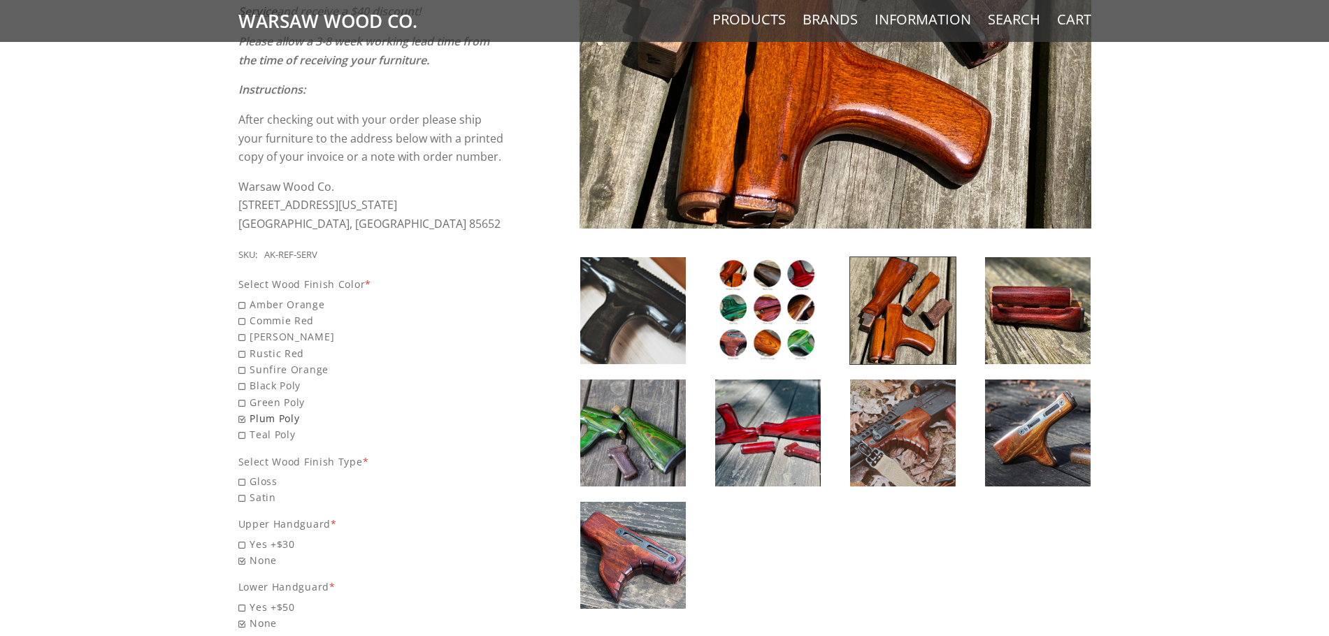
click at [241, 411] on input "Plum Poly" at bounding box center [336, 410] width 196 height 1
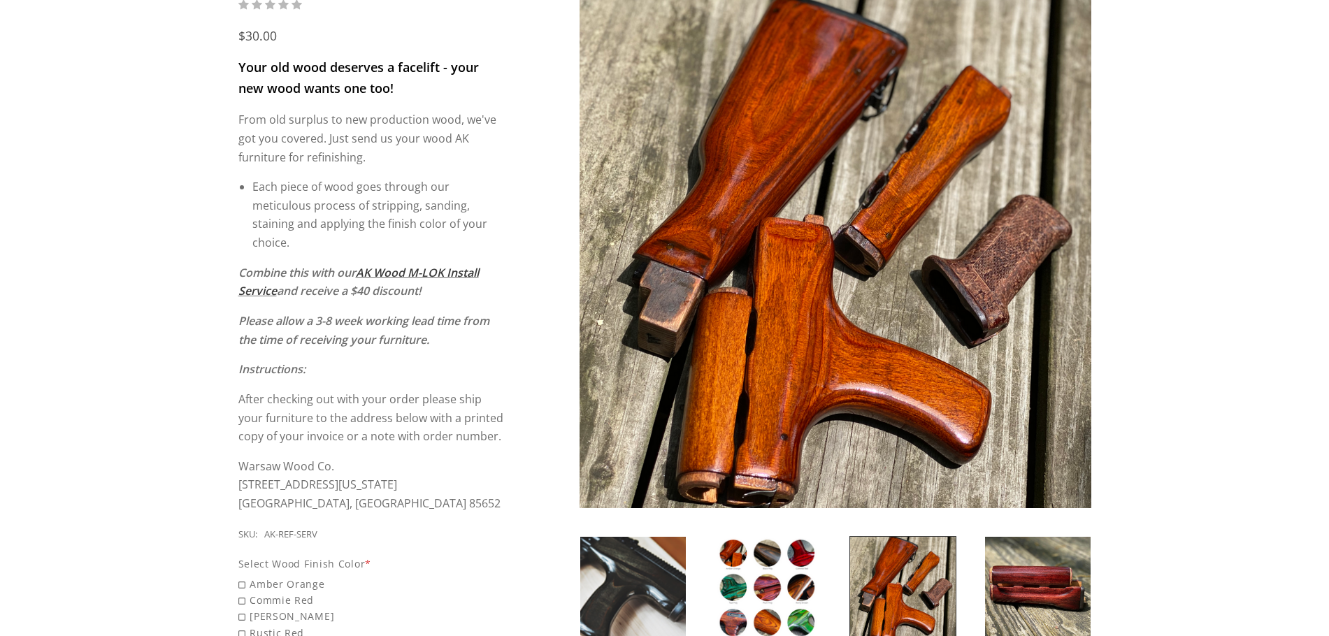
scroll to position [0, 0]
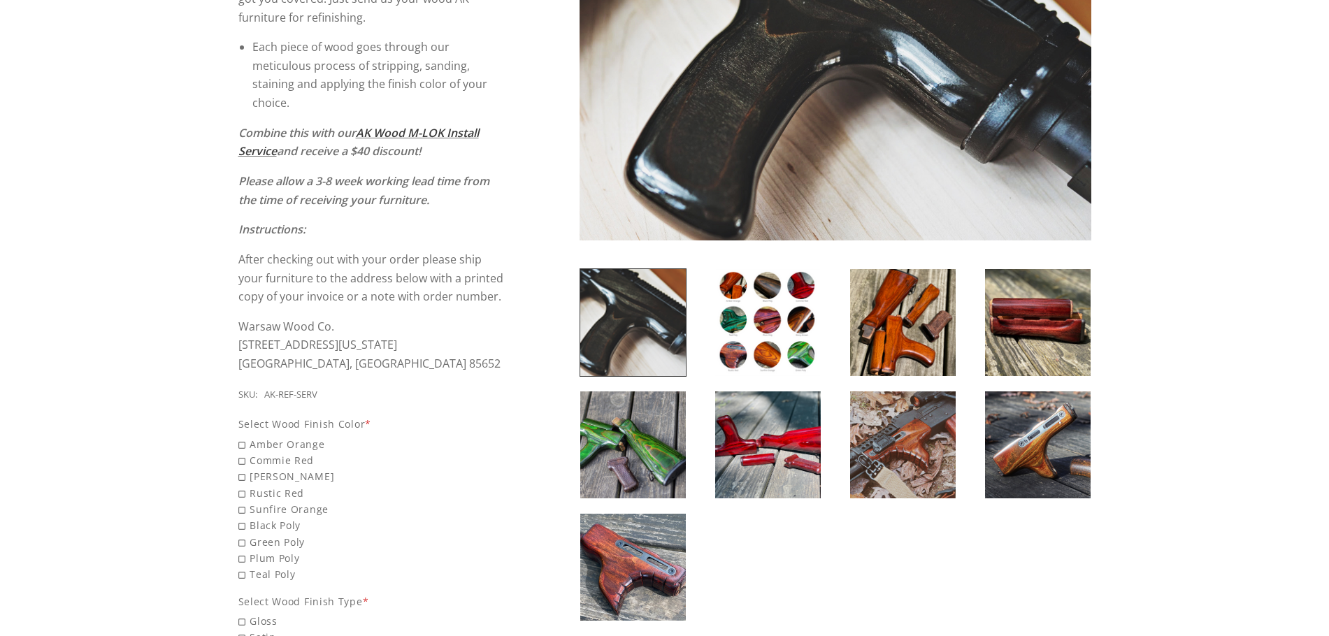
scroll to position [420, 0]
